Goal: Navigation & Orientation: Find specific page/section

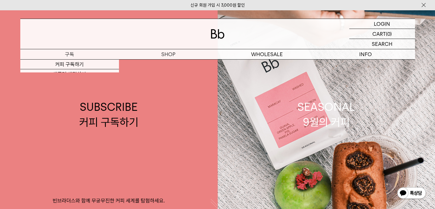
click at [77, 54] on p "구독" at bounding box center [69, 54] width 99 height 10
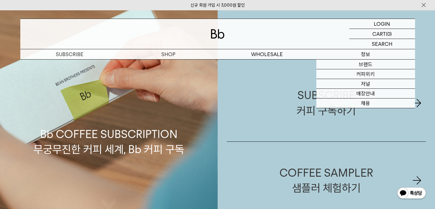
click at [372, 52] on p "정보" at bounding box center [365, 54] width 99 height 10
click at [369, 94] on link "매장안내" at bounding box center [365, 94] width 99 height 10
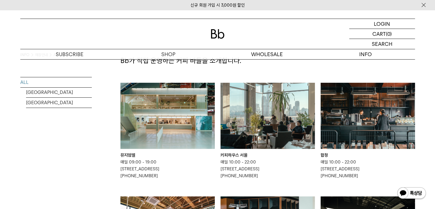
scroll to position [29, 0]
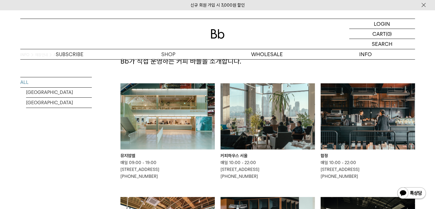
click at [174, 120] on img at bounding box center [167, 116] width 94 height 66
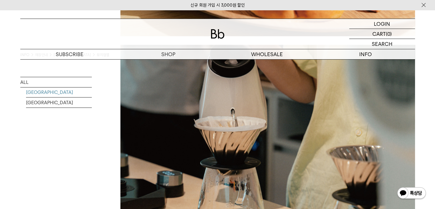
scroll to position [1202, 0]
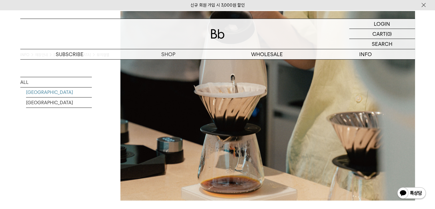
click at [298, 131] on img at bounding box center [267, 105] width 295 height 189
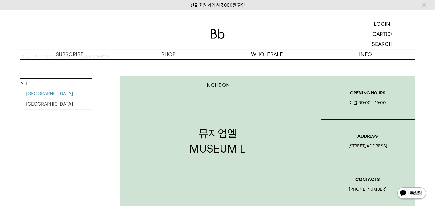
scroll to position [0, 0]
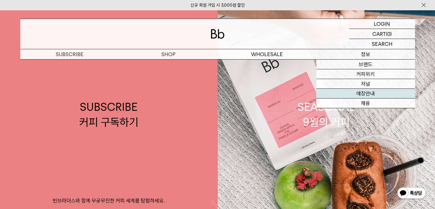
click at [372, 94] on link "매장안내" at bounding box center [365, 94] width 99 height 10
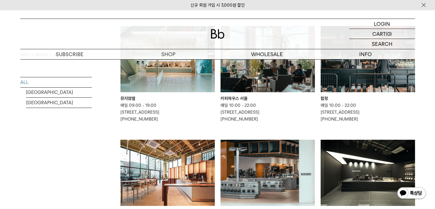
click at [155, 116] on p "매일 09:00 - 19:00 인천 중구 월미로 33 1층 070-4680-0479" at bounding box center [167, 112] width 94 height 21
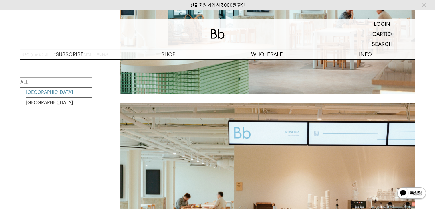
scroll to position [687, 0]
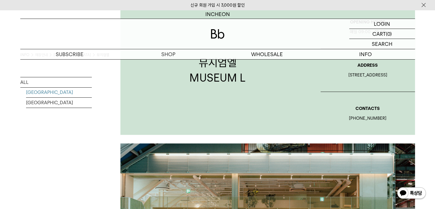
scroll to position [86, 0]
